Goal: Task Accomplishment & Management: Manage account settings

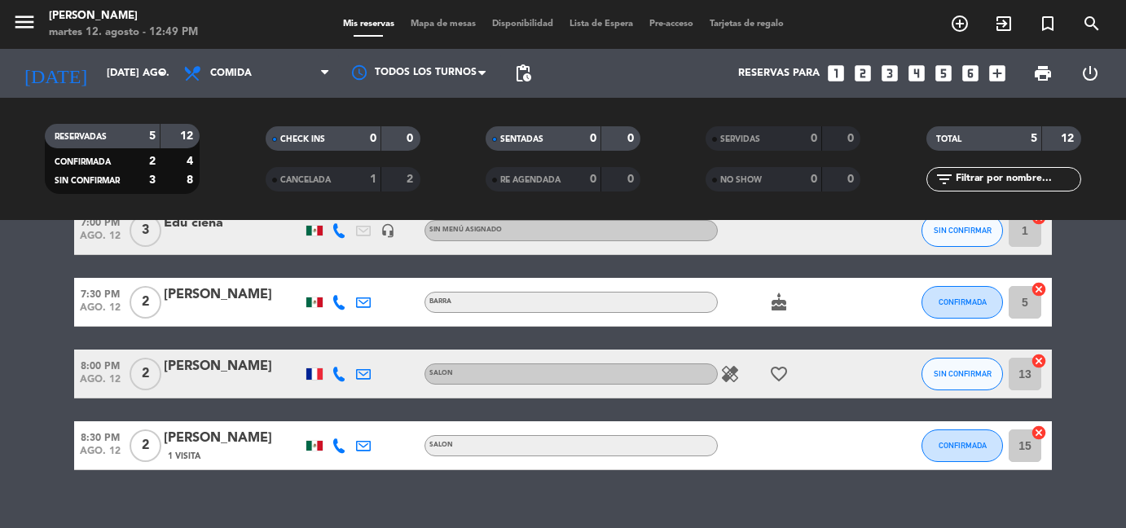
scroll to position [183, 0]
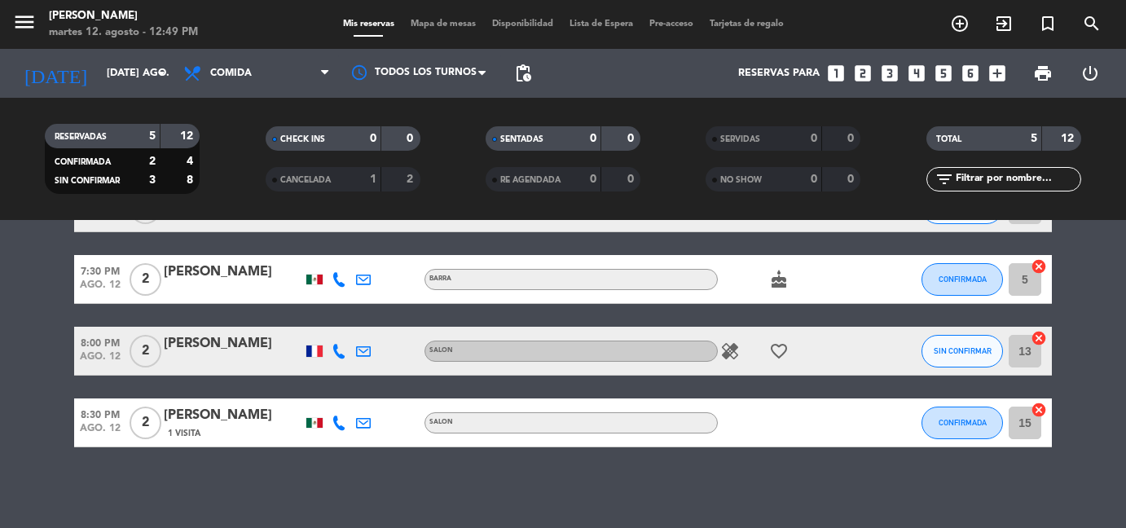
click at [27, 412] on bookings-row "6:30 PM ago. 12 3 Lia SALON SIN CONFIRMAR 11 cancel 7:00 PM ago. 12 3 Edu ciena…" at bounding box center [563, 280] width 1126 height 336
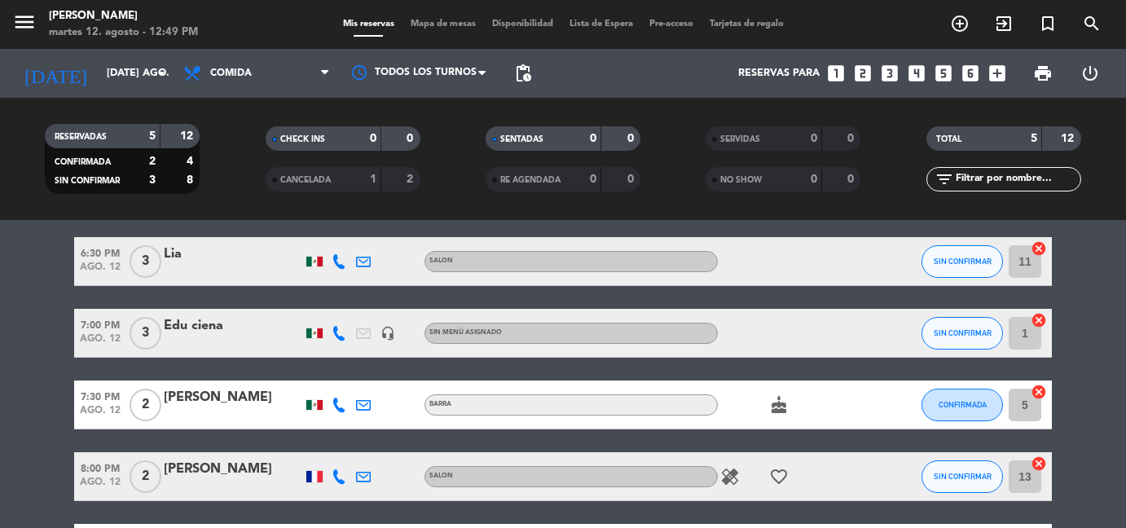
scroll to position [0, 0]
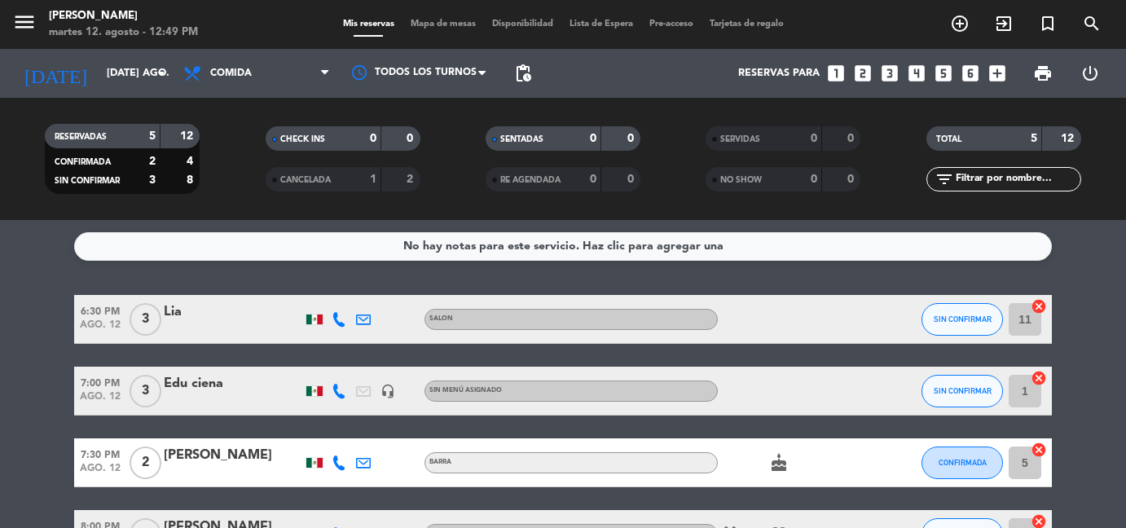
click at [217, 314] on div "Lia" at bounding box center [233, 311] width 138 height 21
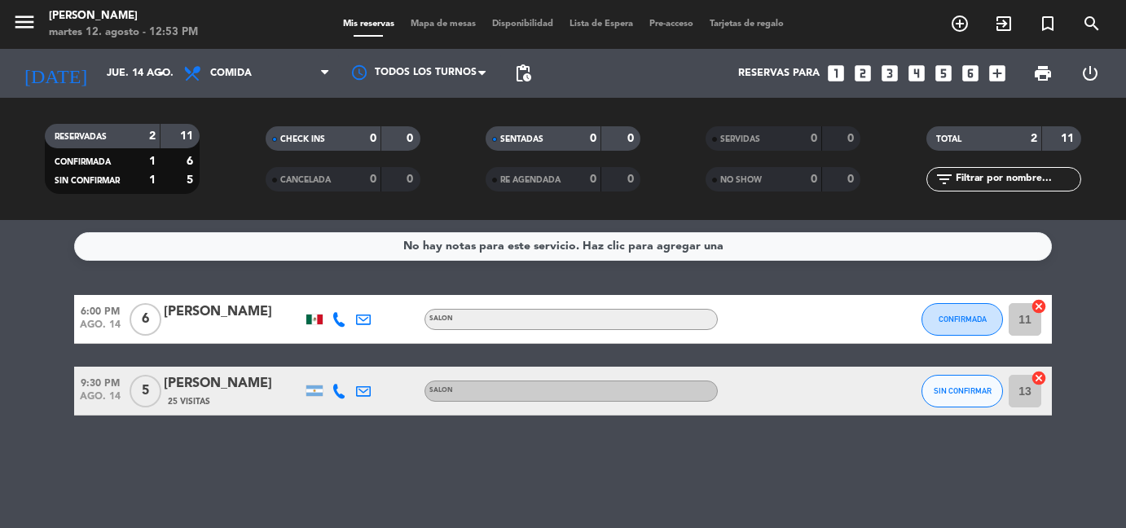
click at [182, 384] on div "[PERSON_NAME]" at bounding box center [233, 383] width 138 height 21
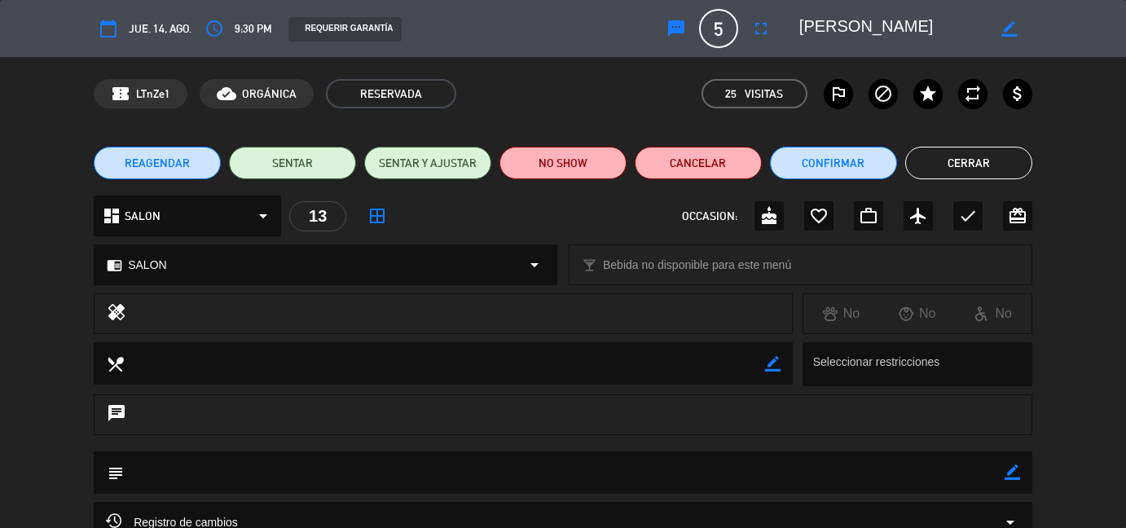
click at [37, 376] on div "local_dining border_color Seleccionar restricciones" at bounding box center [563, 368] width 1126 height 52
click at [235, 28] on div "access_time 9:30 PM" at bounding box center [236, 28] width 72 height 29
click at [260, 24] on span "9:30 PM" at bounding box center [253, 29] width 37 height 19
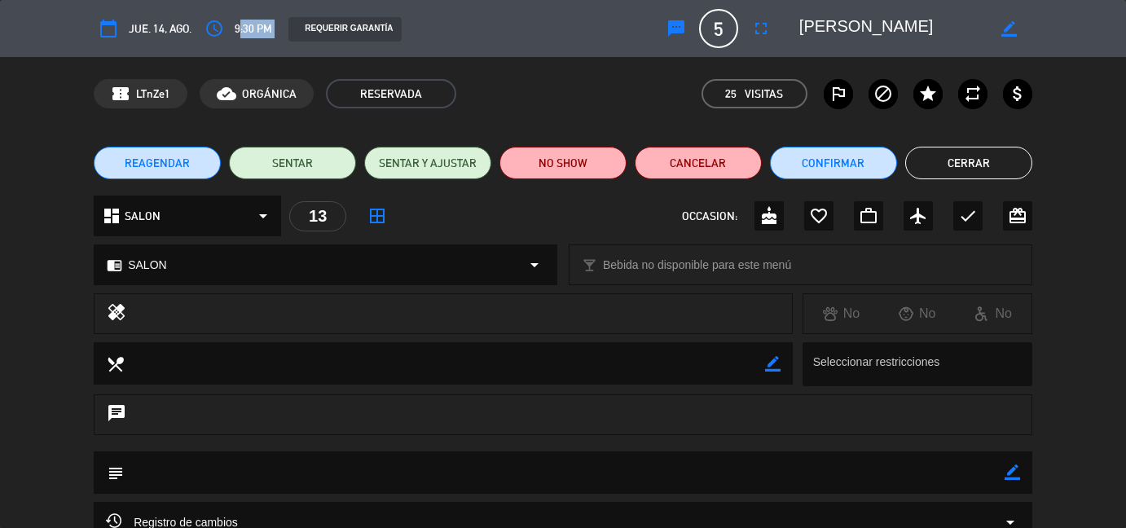
click at [260, 24] on span "9:30 PM" at bounding box center [253, 29] width 37 height 19
click at [130, 27] on span "jue. 14, ago." at bounding box center [160, 29] width 63 height 19
click at [142, 27] on span "jue. 14, ago." at bounding box center [160, 29] width 63 height 19
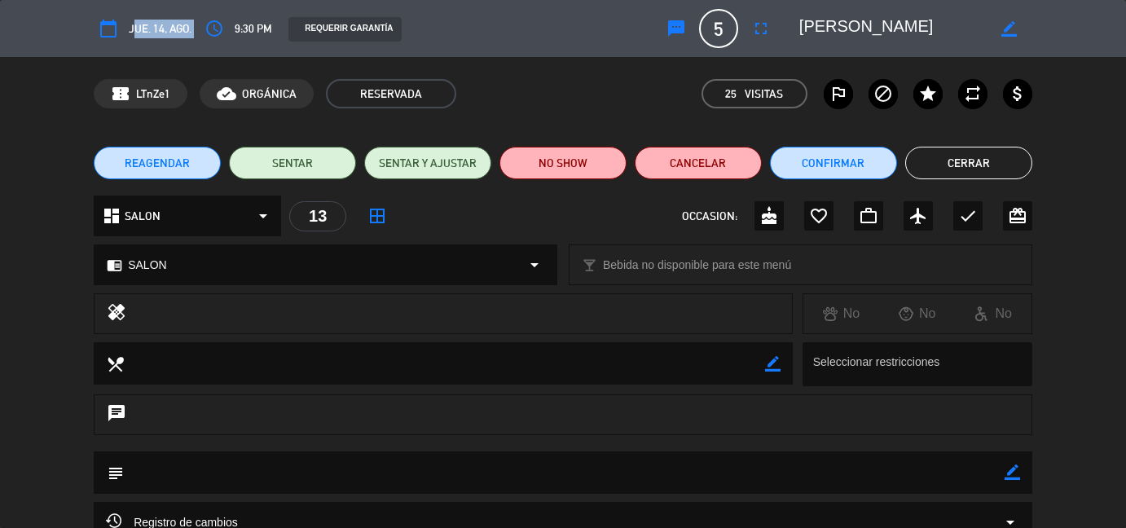
click at [142, 27] on span "jue. 14, ago." at bounding box center [160, 29] width 63 height 19
click at [248, 17] on div "access_time 9:30 PM" at bounding box center [236, 28] width 72 height 29
click at [244, 27] on span "9:30 PM" at bounding box center [253, 29] width 37 height 19
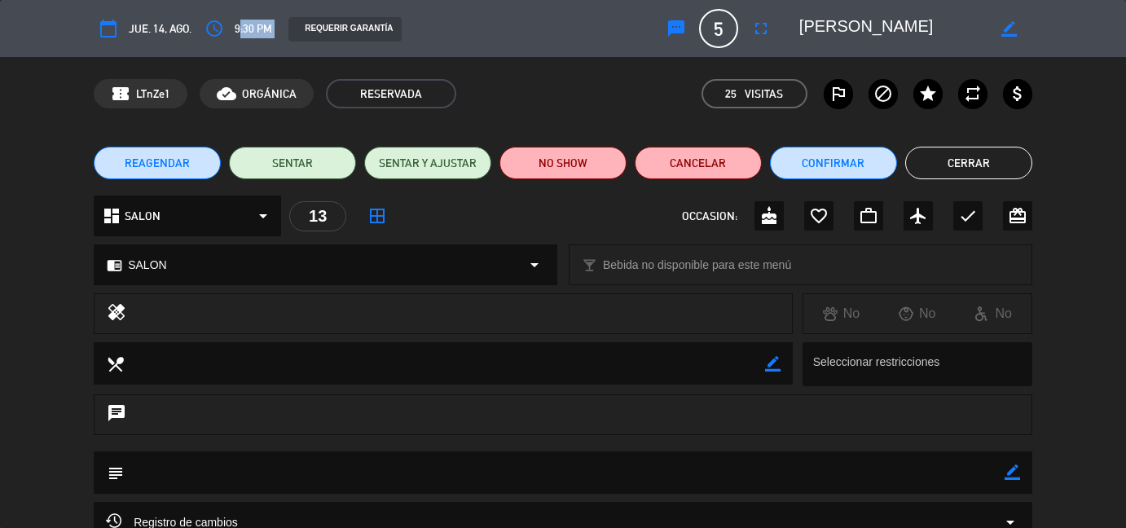
click at [244, 27] on span "9:30 PM" at bounding box center [253, 29] width 37 height 19
click at [718, 31] on span "5" at bounding box center [718, 28] width 39 height 39
click at [213, 28] on icon "access_time" at bounding box center [214, 29] width 20 height 20
